Goal: Task Accomplishment & Management: Use online tool/utility

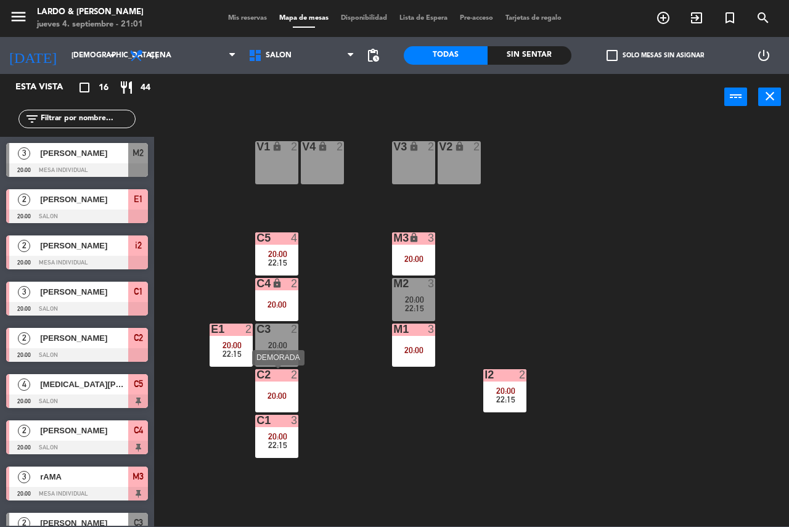
click at [281, 385] on div "C2 2 20:00" at bounding box center [276, 390] width 43 height 43
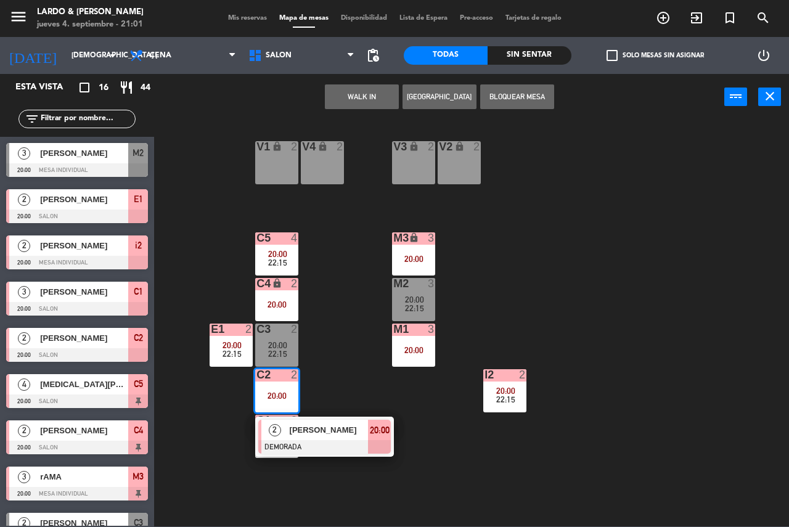
click at [507, 94] on button "Bloquear Mesa" at bounding box center [517, 96] width 74 height 25
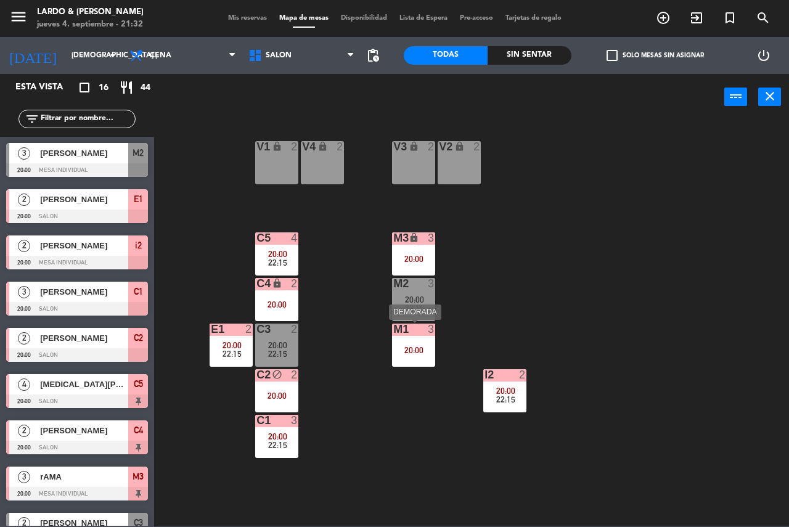
click at [403, 341] on div "M1 3 20:00" at bounding box center [413, 345] width 43 height 43
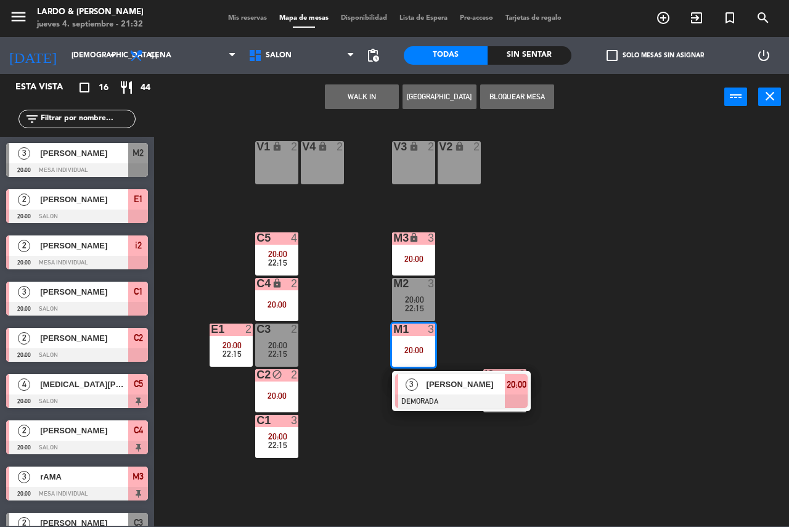
click at [501, 96] on button "Bloquear Mesa" at bounding box center [517, 96] width 74 height 25
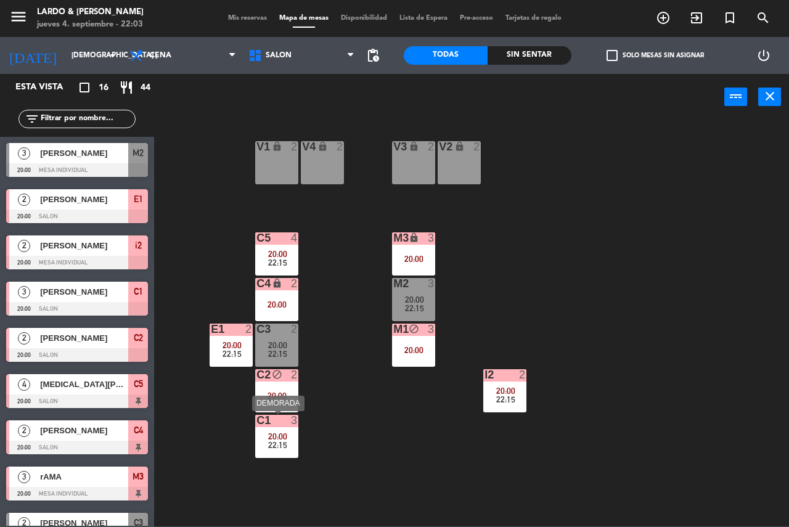
click at [282, 444] on span "22:15" at bounding box center [277, 445] width 19 height 10
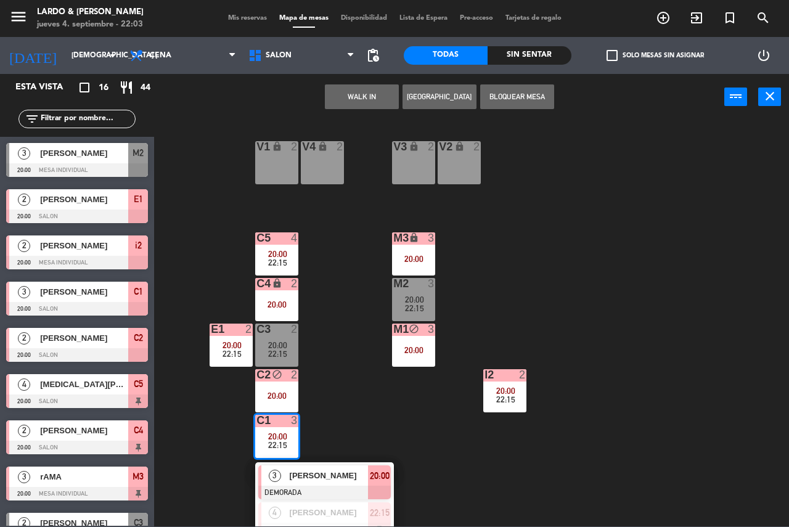
click at [333, 374] on div "V1 lock 2 V2 lock 2 V3 lock 2 V4 lock 2 C5 4 20:00 22:15 M3 lock 3 20:00 C4 loc…" at bounding box center [475, 323] width 627 height 407
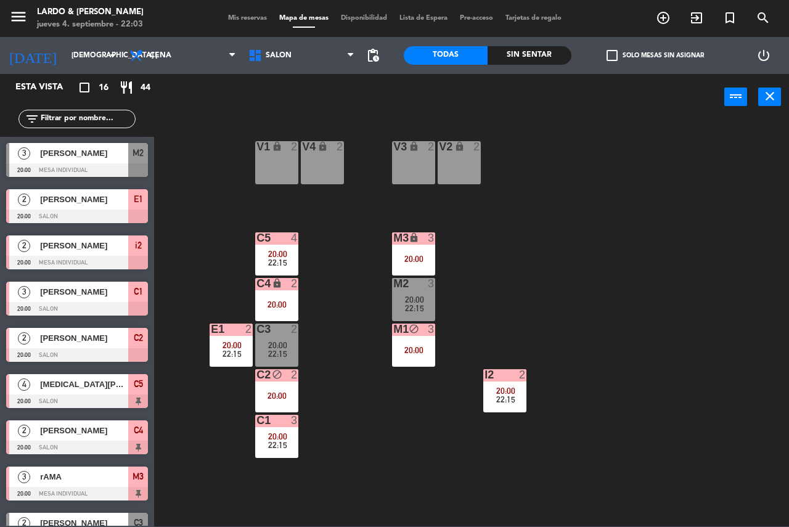
click at [286, 380] on div "block" at bounding box center [277, 375] width 20 height 12
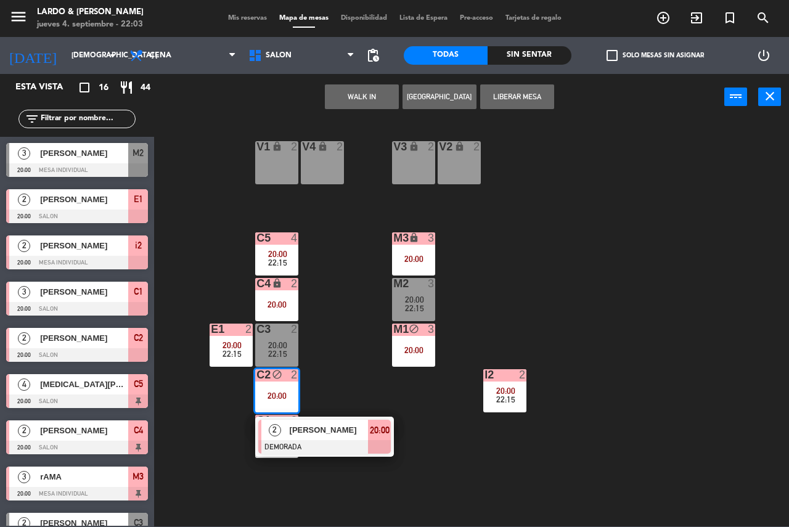
click at [345, 374] on div "V1 lock 2 V2 lock 2 V3 lock 2 V4 lock 2 C5 4 20:00 22:15 M3 lock 3 20:00 C4 loc…" at bounding box center [475, 323] width 627 height 407
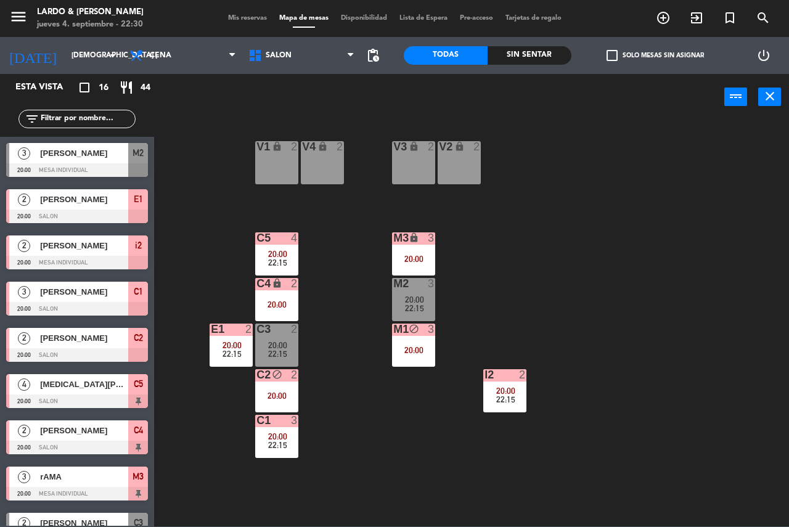
click at [269, 156] on div "V1 lock 2" at bounding box center [276, 162] width 43 height 43
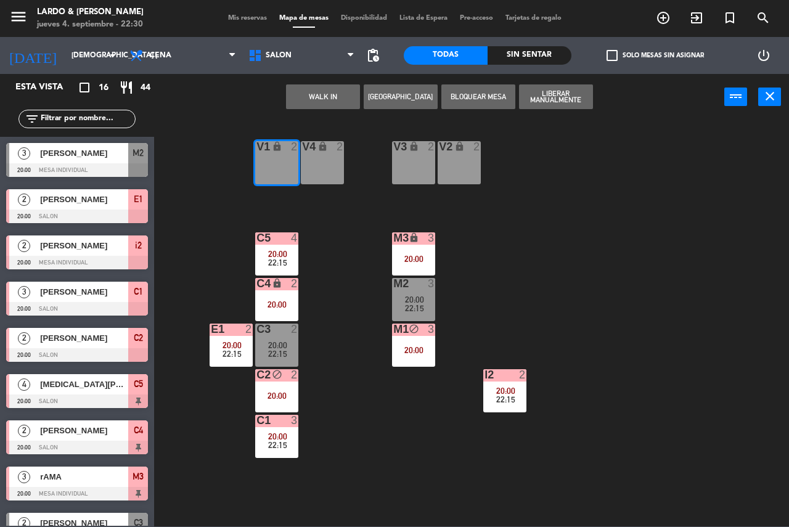
click at [330, 95] on button "WALK IN" at bounding box center [323, 96] width 74 height 25
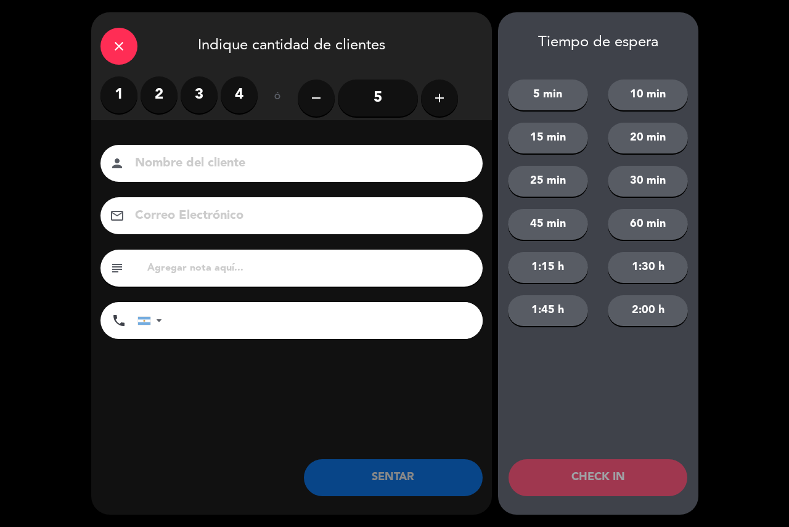
click at [165, 89] on label "2" at bounding box center [159, 94] width 37 height 37
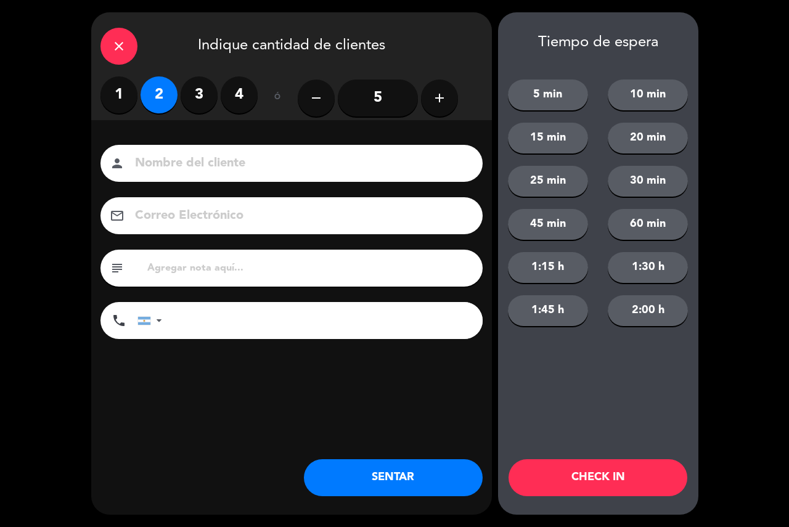
click at [205, 162] on input at bounding box center [300, 164] width 333 height 22
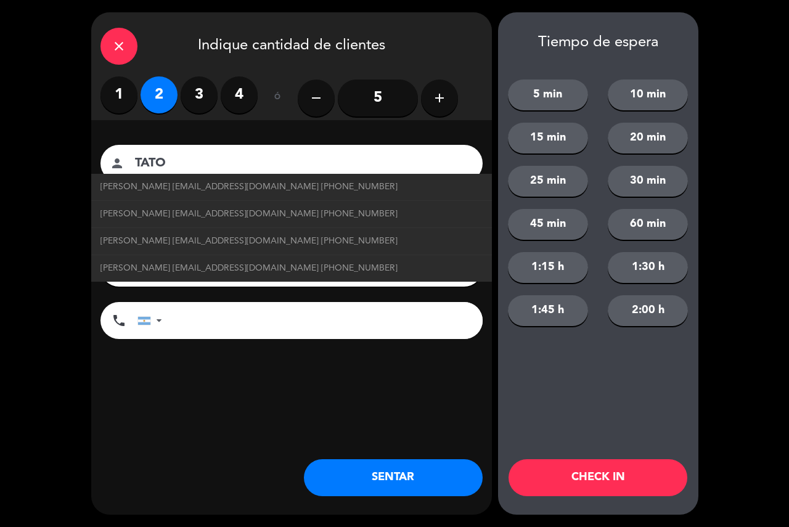
type input "TATO"
click at [625, 145] on button "20 min" at bounding box center [648, 138] width 80 height 31
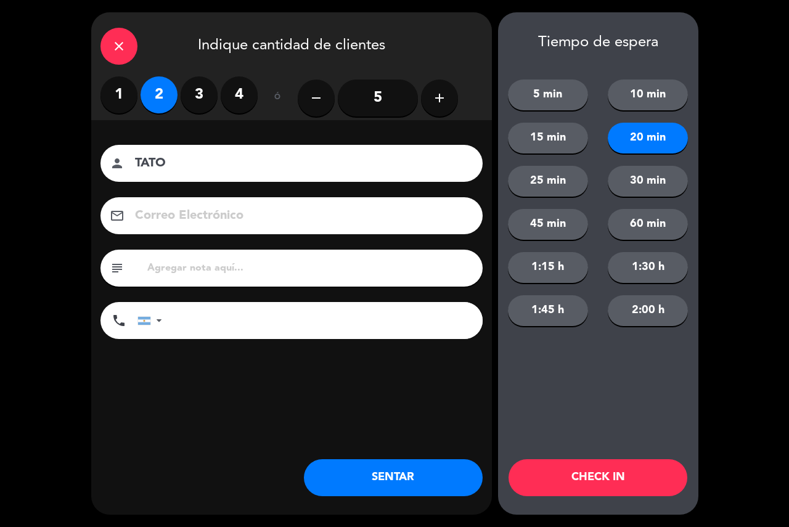
click at [603, 479] on button "CHECK IN" at bounding box center [598, 477] width 179 height 37
